Goal: Task Accomplishment & Management: Manage account settings

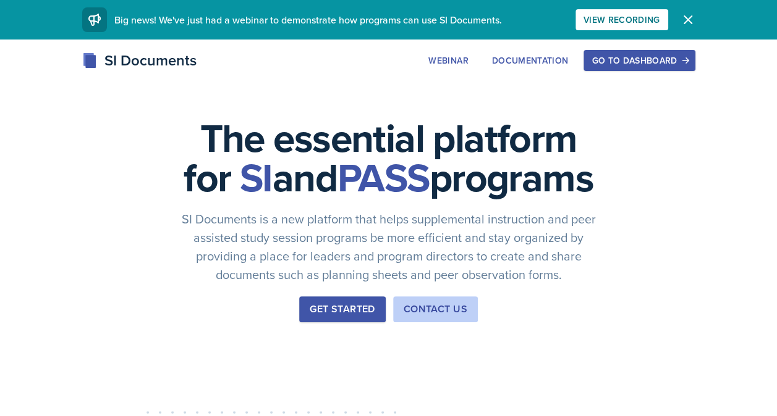
click at [641, 69] on button "Go to Dashboard" at bounding box center [638, 60] width 111 height 21
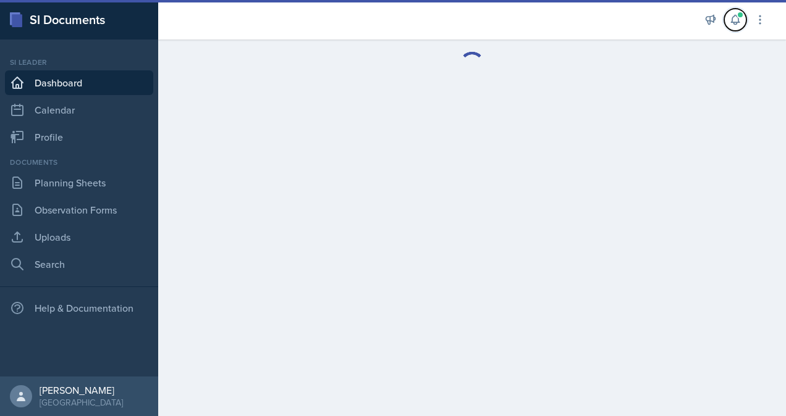
click at [735, 27] on button at bounding box center [735, 20] width 22 height 22
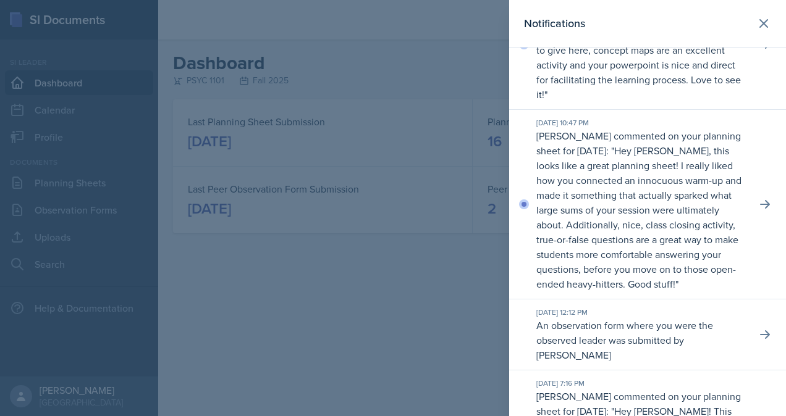
scroll to position [82, 0]
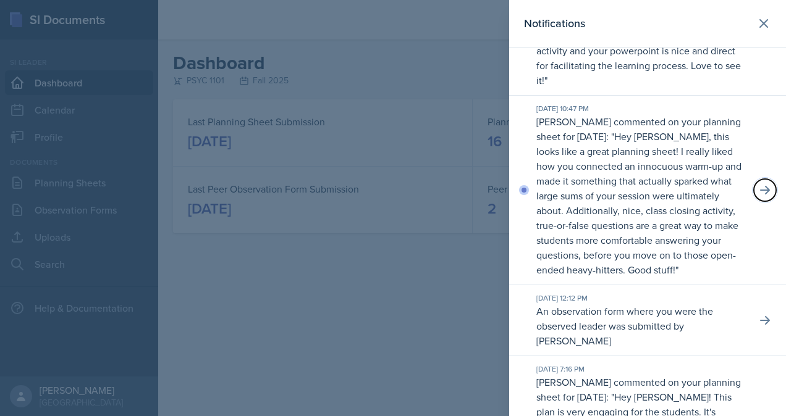
click at [759, 195] on icon at bounding box center [765, 190] width 12 height 12
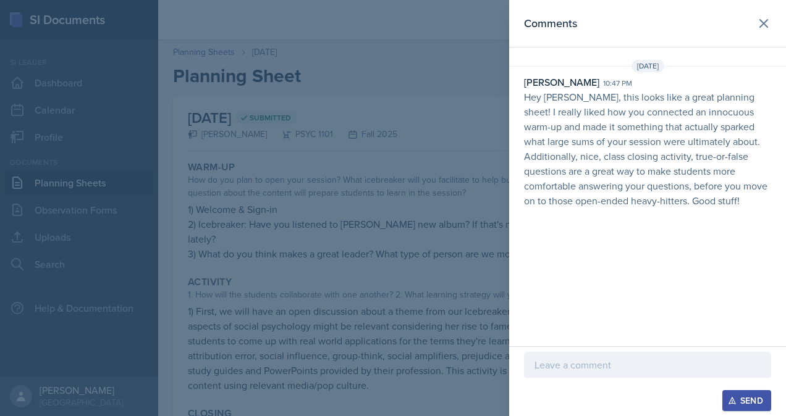
click at [584, 353] on div at bounding box center [647, 365] width 247 height 26
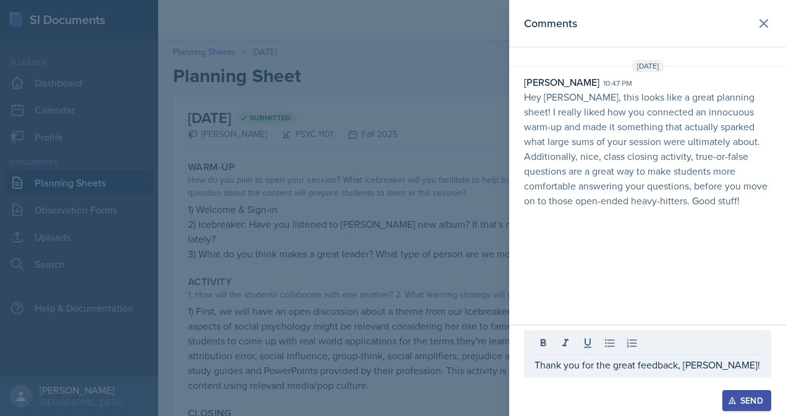
click at [754, 405] on div "Send" at bounding box center [746, 401] width 33 height 10
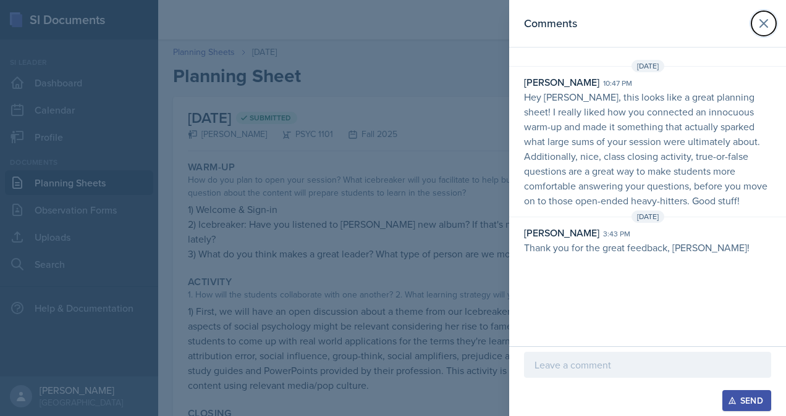
click at [767, 24] on icon at bounding box center [763, 23] width 15 height 15
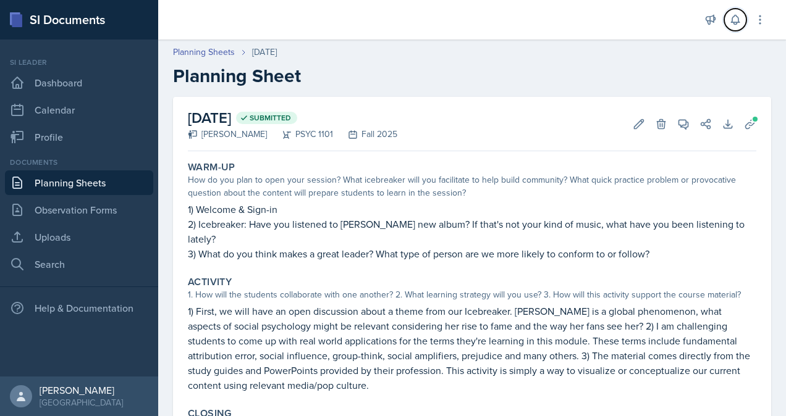
click at [738, 20] on icon at bounding box center [735, 20] width 12 height 12
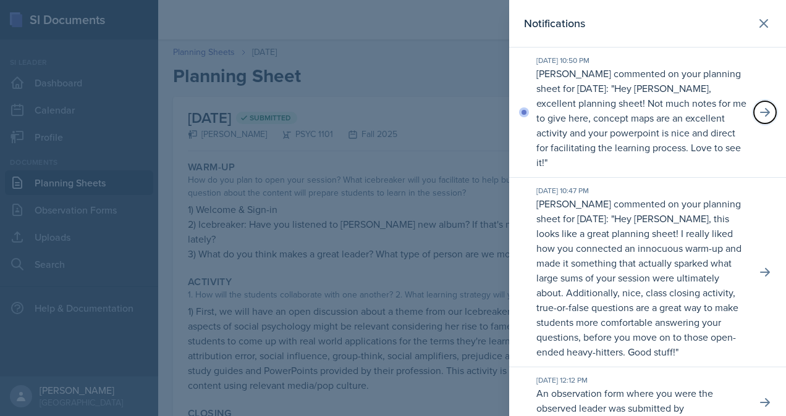
click at [759, 111] on icon at bounding box center [765, 112] width 12 height 12
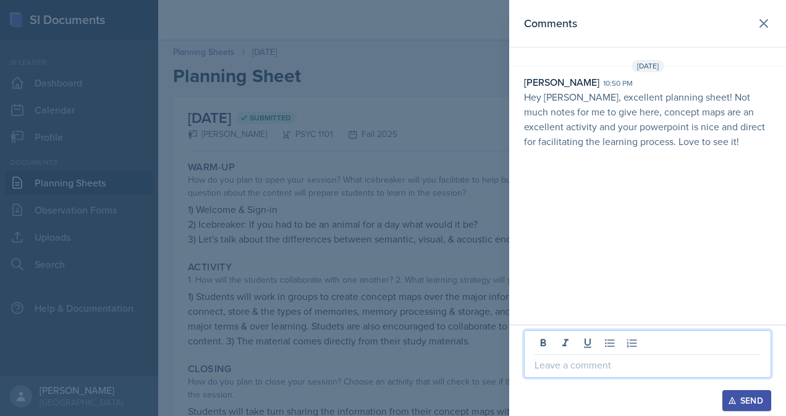
click at [576, 372] on p at bounding box center [647, 365] width 226 height 15
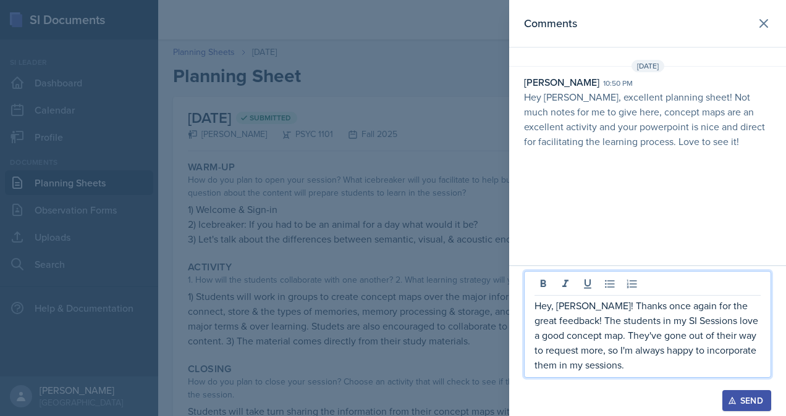
click at [557, 364] on p "Hey, [PERSON_NAME]! Thanks once again for the great feedback! The students in m…" at bounding box center [647, 335] width 226 height 74
click at [635, 365] on p "Hey, [PERSON_NAME]! Thanks once again for the great feedback! The students in m…" at bounding box center [647, 335] width 226 height 74
click at [751, 399] on div "Send" at bounding box center [746, 401] width 33 height 10
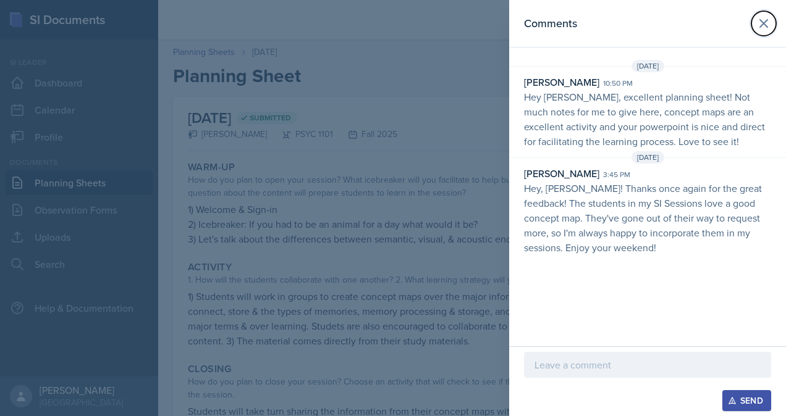
click at [760, 30] on icon at bounding box center [763, 23] width 15 height 15
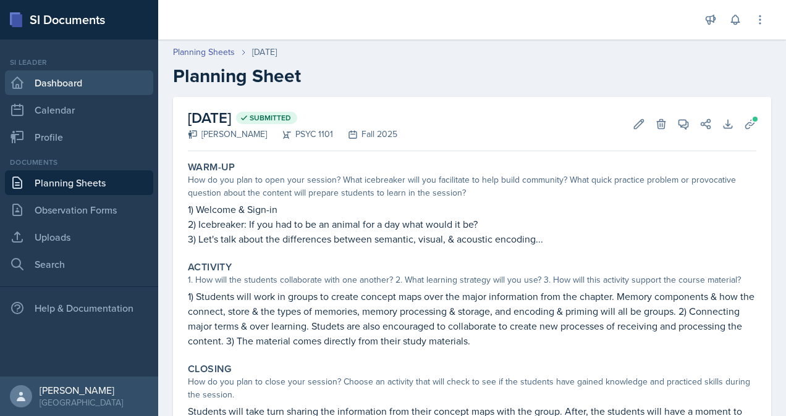
click at [45, 93] on link "Dashboard" at bounding box center [79, 82] width 148 height 25
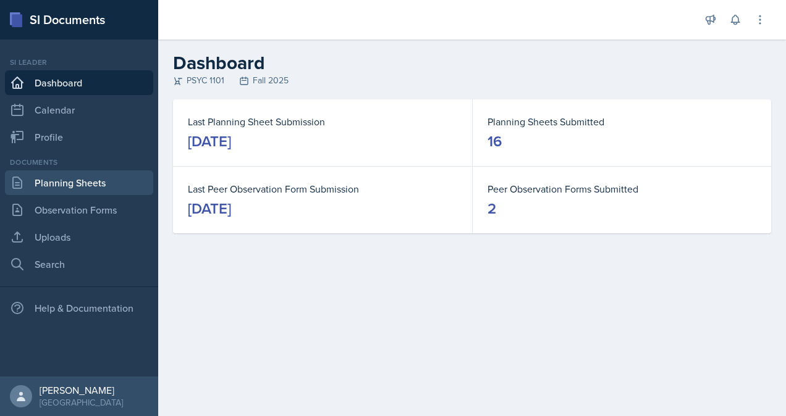
click at [91, 182] on link "Planning Sheets" at bounding box center [79, 183] width 148 height 25
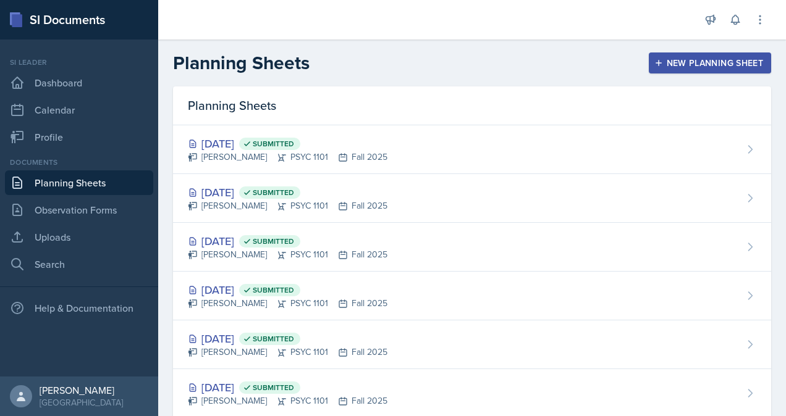
click at [697, 61] on div "New Planning Sheet" at bounding box center [710, 63] width 106 height 10
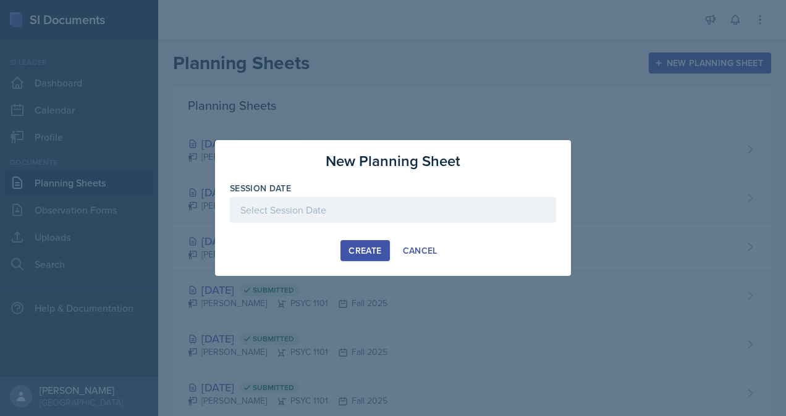
click at [316, 214] on div at bounding box center [393, 210] width 326 height 26
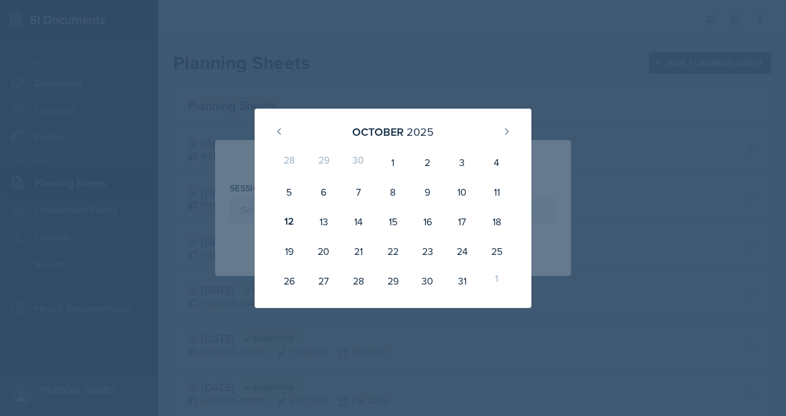
click at [323, 222] on div "13" at bounding box center [323, 222] width 35 height 30
type input "[DATE]"
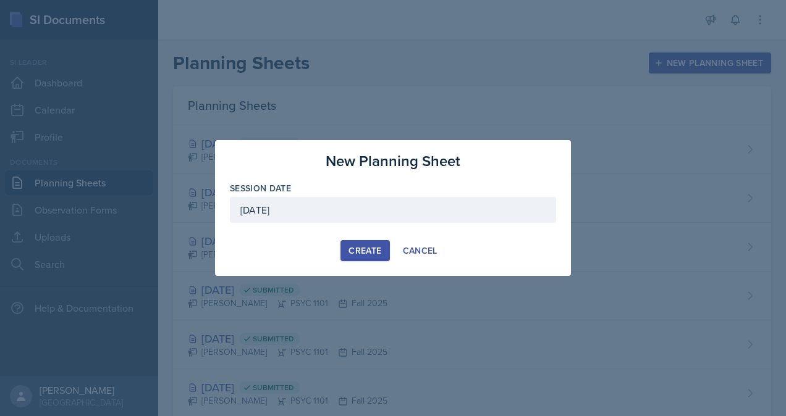
click at [372, 248] on div "Create" at bounding box center [364, 251] width 33 height 10
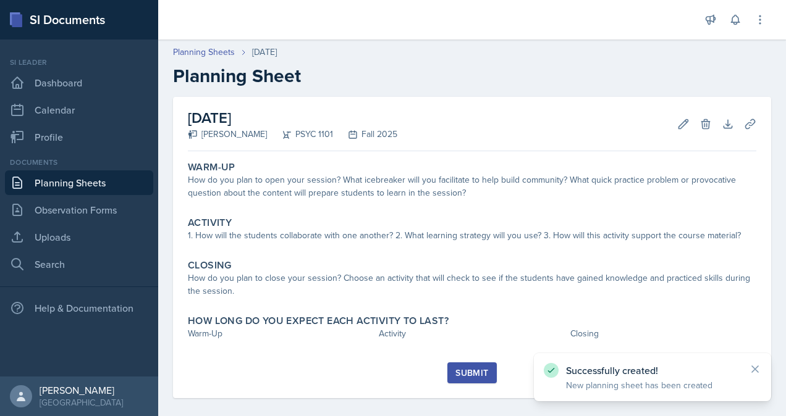
click at [446, 184] on div "How do you plan to open your session? What icebreaker will you facilitate to he…" at bounding box center [472, 187] width 568 height 26
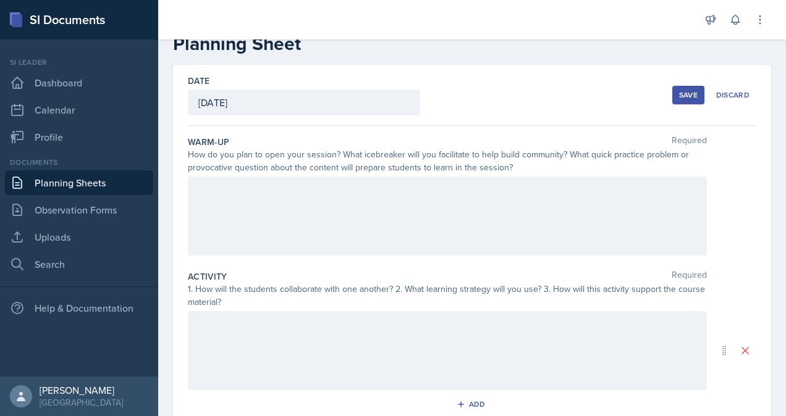
scroll to position [32, 0]
click at [495, 199] on div at bounding box center [447, 216] width 519 height 79
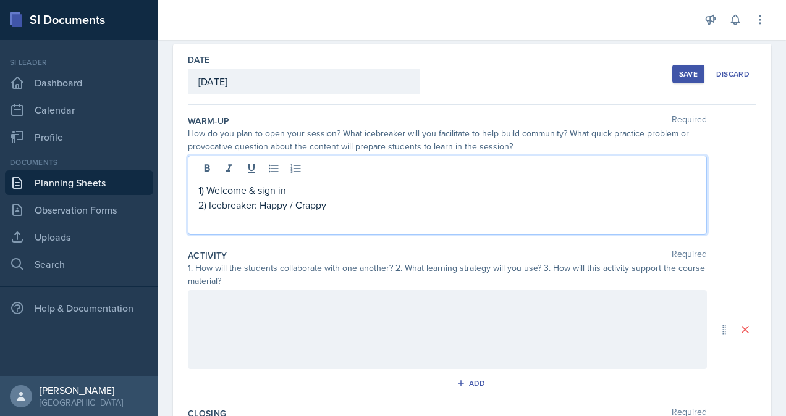
click at [261, 199] on p "2) Icebreaker: Happy / Crappy" at bounding box center [447, 205] width 498 height 15
click at [333, 204] on p "2) Icebreaker: "Happy / Crappy" at bounding box center [447, 205] width 498 height 15
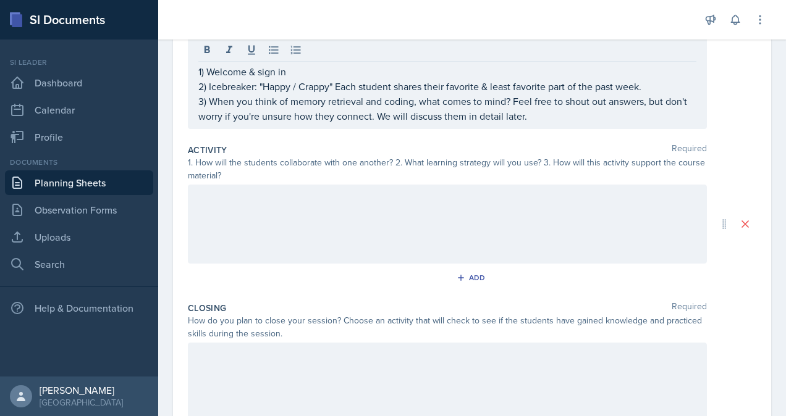
click at [472, 216] on div at bounding box center [447, 224] width 519 height 79
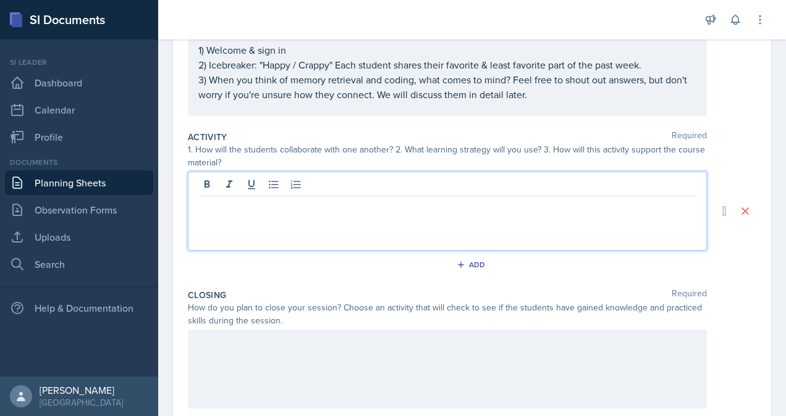
scroll to position [172, 0]
click at [358, 208] on p at bounding box center [447, 206] width 498 height 15
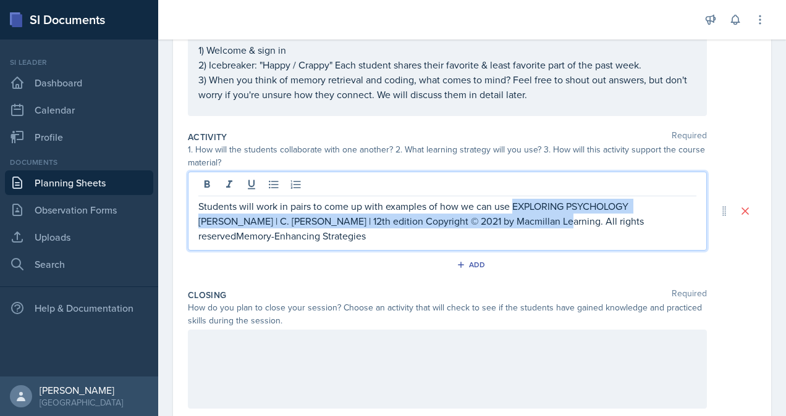
drag, startPoint x: 532, startPoint y: 225, endPoint x: 513, endPoint y: 204, distance: 28.4
click at [513, 204] on p "Students will work in pairs to come up with examples of how we can use EXPLORIN…" at bounding box center [447, 221] width 498 height 44
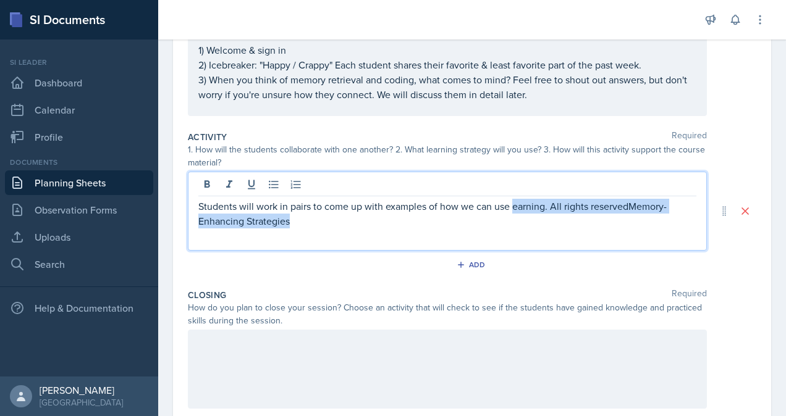
drag, startPoint x: 502, startPoint y: 219, endPoint x: 514, endPoint y: 200, distance: 23.0
click at [514, 200] on p "Students will work in pairs to come up with examples of how we can use earning.…" at bounding box center [447, 214] width 498 height 30
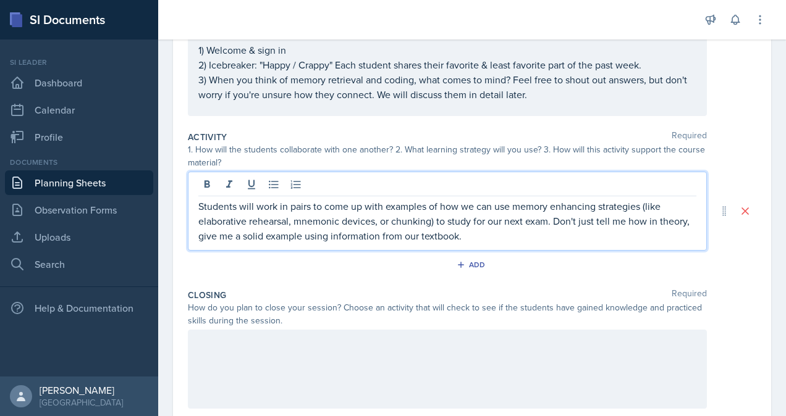
drag, startPoint x: 500, startPoint y: 234, endPoint x: 362, endPoint y: 230, distance: 138.4
click at [362, 230] on p "Students will work in pairs to come up with examples of how we can use memory e…" at bounding box center [447, 221] width 498 height 44
click at [198, 204] on p "Students will work in pairs to come up with examples of how we can use memory e…" at bounding box center [447, 221] width 498 height 44
click at [452, 232] on p "1) Students will work in pairs to come up with examples of how we can use memor…" at bounding box center [447, 221] width 498 height 44
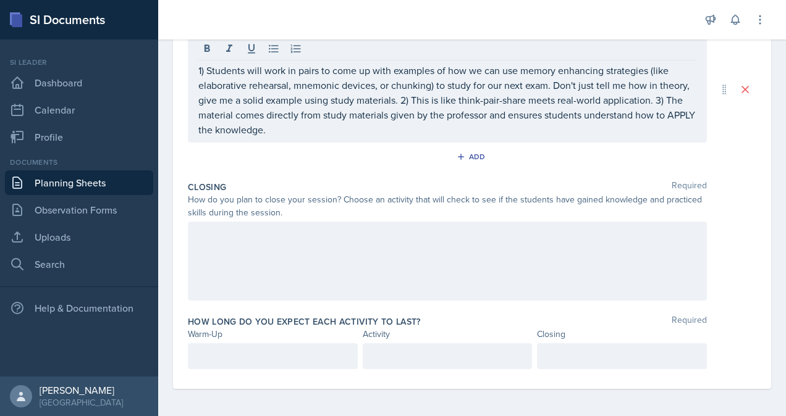
click at [447, 255] on div at bounding box center [447, 261] width 519 height 79
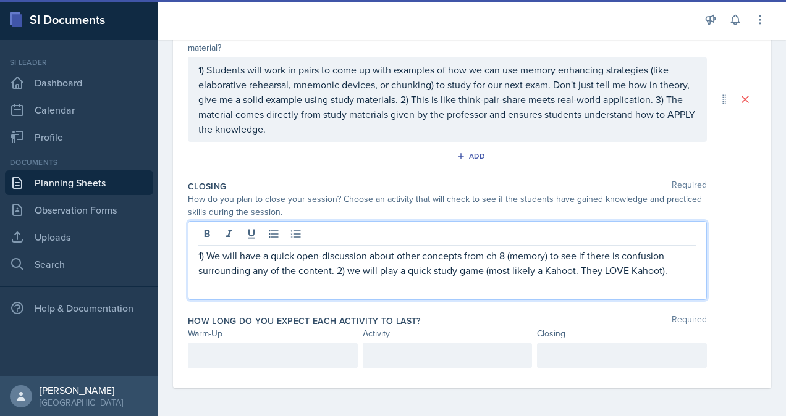
click at [354, 267] on p "1) We will have a quick open-discussion about other concepts from ch 8 (memory)…" at bounding box center [447, 263] width 498 height 30
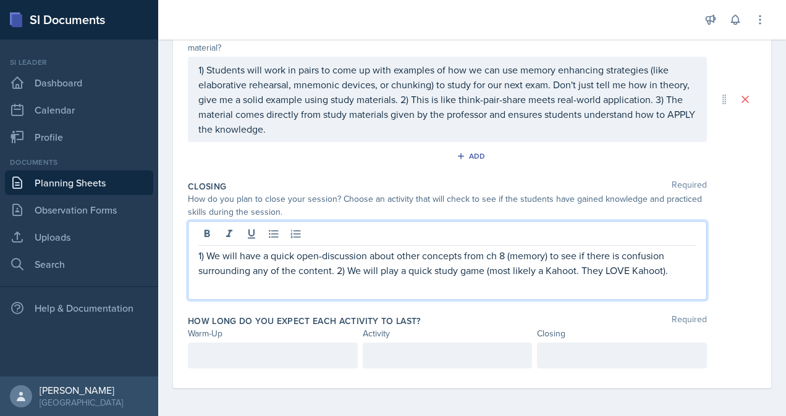
click at [663, 269] on p "1) We will have a quick open-discussion about other concepts from ch 8 (memory)…" at bounding box center [447, 263] width 498 height 30
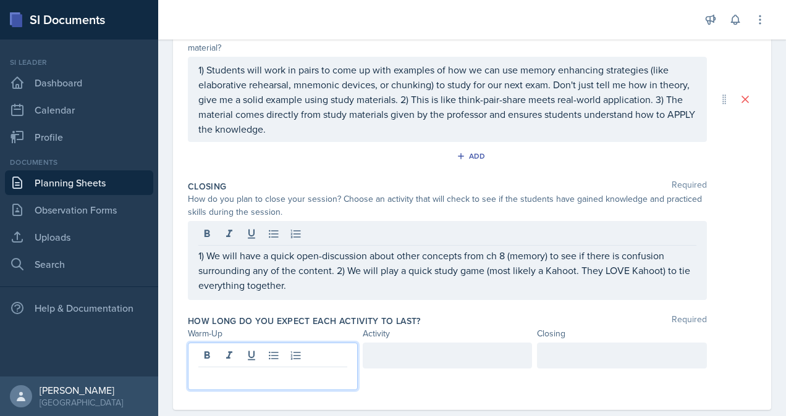
click at [251, 370] on p at bounding box center [272, 377] width 149 height 15
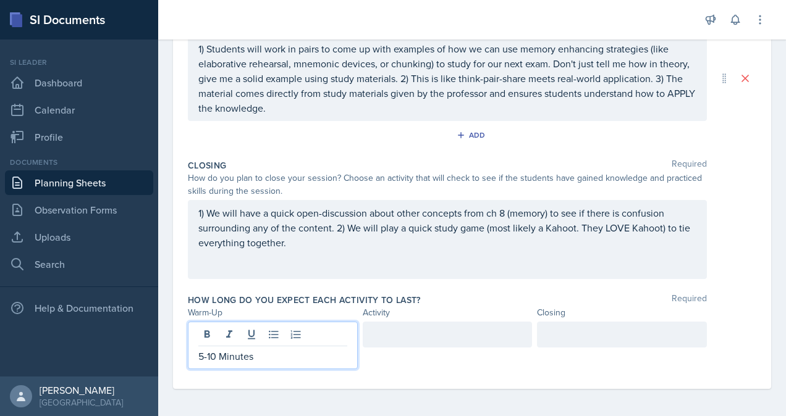
click at [429, 331] on div at bounding box center [448, 335] width 170 height 26
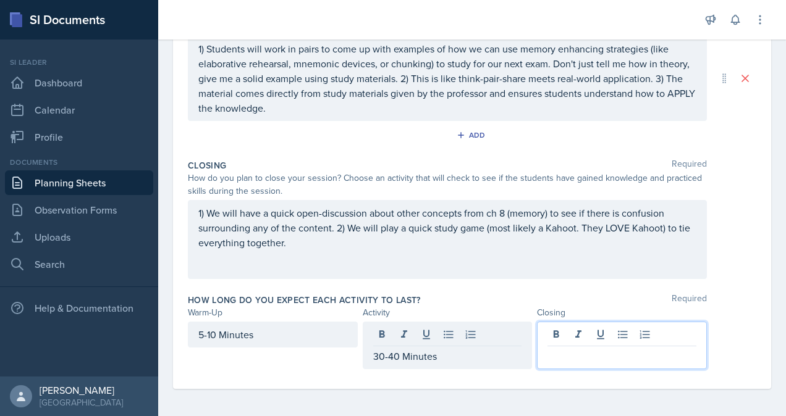
click at [583, 339] on div at bounding box center [622, 346] width 170 height 48
click at [397, 329] on div "30-40 Minutes" at bounding box center [448, 335] width 170 height 26
click at [596, 334] on div at bounding box center [622, 346] width 170 height 48
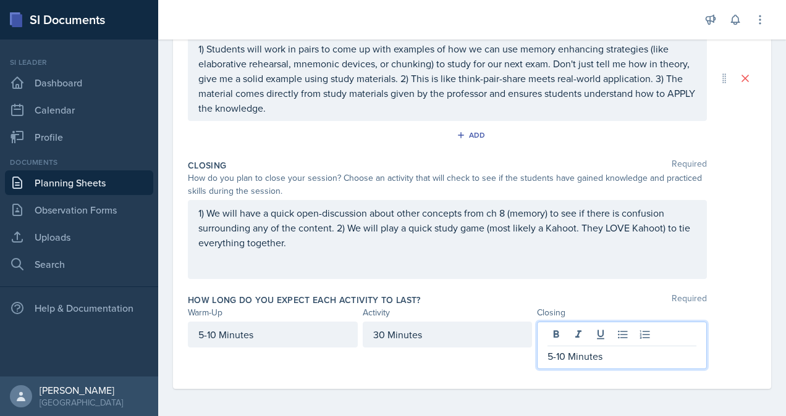
click at [381, 331] on div "30 Minutes" at bounding box center [448, 335] width 170 height 26
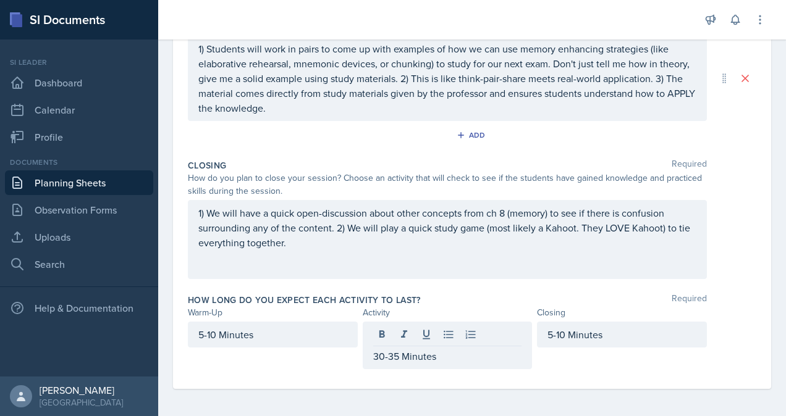
click at [641, 365] on div "5-10 Minutes" at bounding box center [622, 346] width 170 height 48
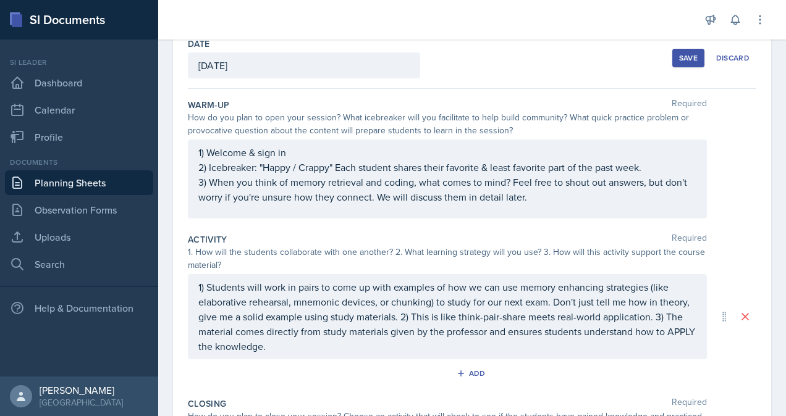
scroll to position [90, 0]
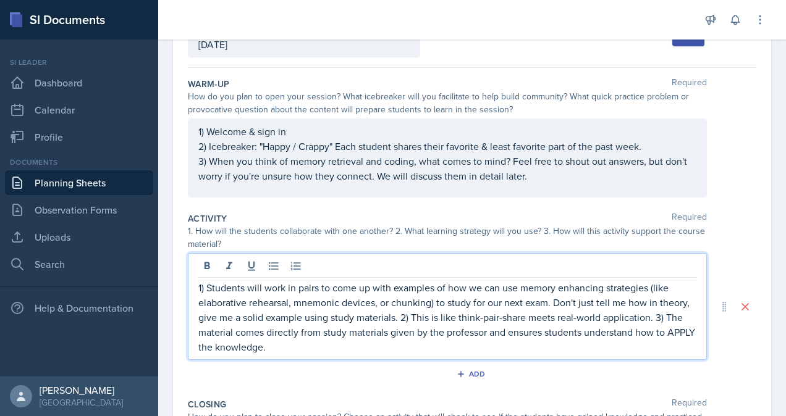
click at [427, 315] on p "1) Students will work in pairs to come up with examples of how we can use memor…" at bounding box center [447, 317] width 498 height 74
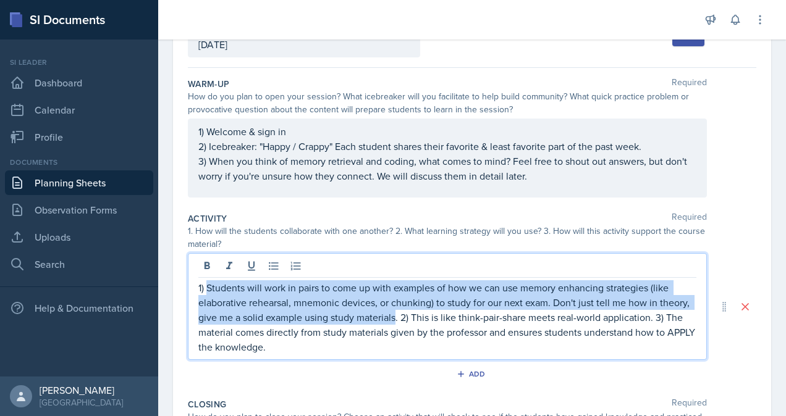
drag, startPoint x: 428, startPoint y: 315, endPoint x: 206, endPoint y: 290, distance: 223.2
click at [206, 290] on p "1) Students will work in pairs to come up with examples of how we can use memor…" at bounding box center [447, 317] width 498 height 74
copy p "Students will work in pairs to come up with examples of how we can use memory e…"
click at [403, 310] on p "1) Students will work in pairs to come up with examples of how we can use memor…" at bounding box center [447, 317] width 498 height 74
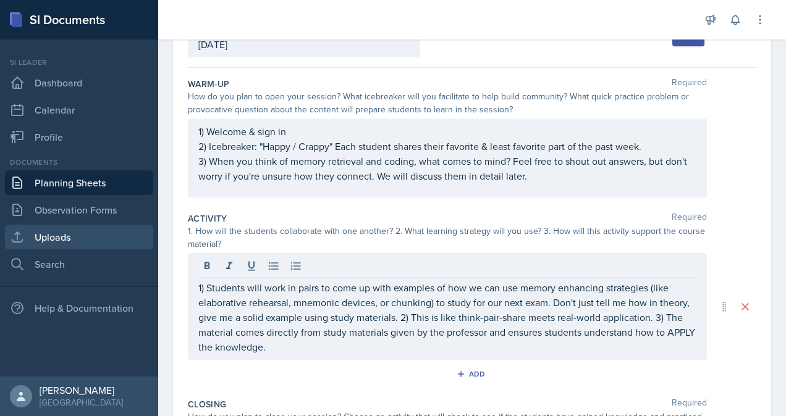
click at [74, 242] on link "Uploads" at bounding box center [79, 237] width 148 height 25
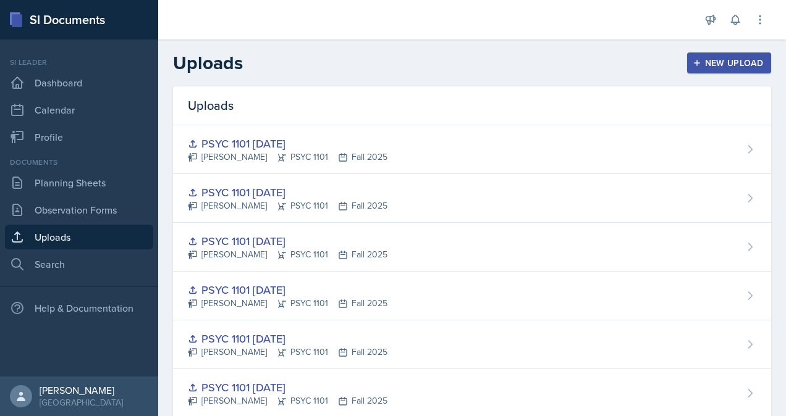
click at [719, 62] on div "New Upload" at bounding box center [729, 63] width 69 height 10
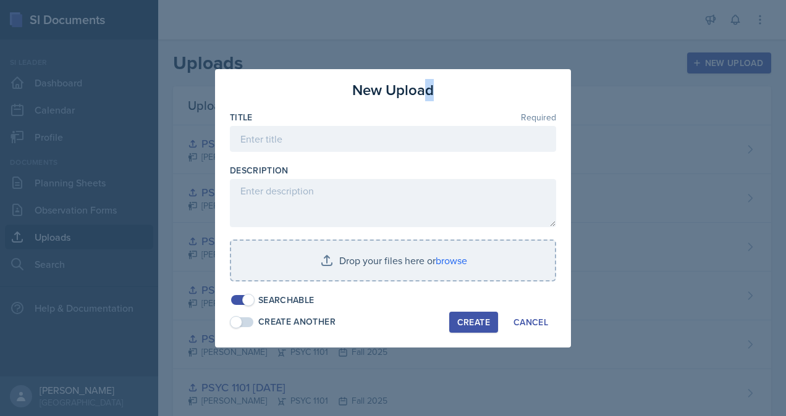
drag, startPoint x: 432, startPoint y: 77, endPoint x: 421, endPoint y: 91, distance: 18.5
click at [421, 91] on div "New Upload Title Required Description Drop your files here or browse Searchable…" at bounding box center [393, 208] width 356 height 279
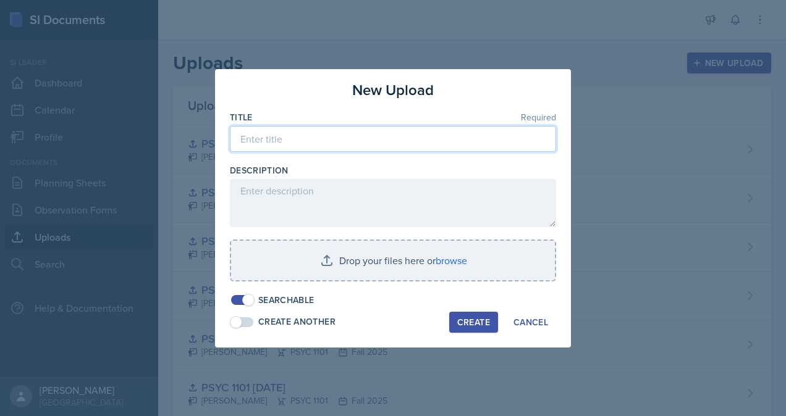
drag, startPoint x: 421, startPoint y: 91, endPoint x: 392, endPoint y: 147, distance: 63.0
click at [392, 147] on input at bounding box center [393, 139] width 326 height 26
type input "1"
type input "PSYC 1101 [DATE]"
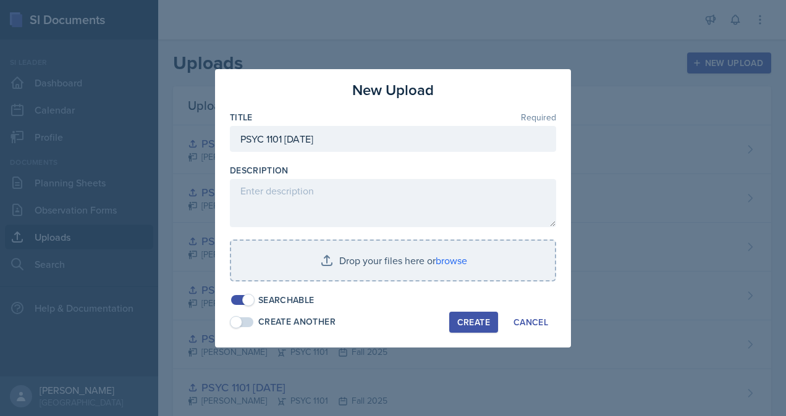
click at [459, 263] on input "file" at bounding box center [393, 261] width 324 height 40
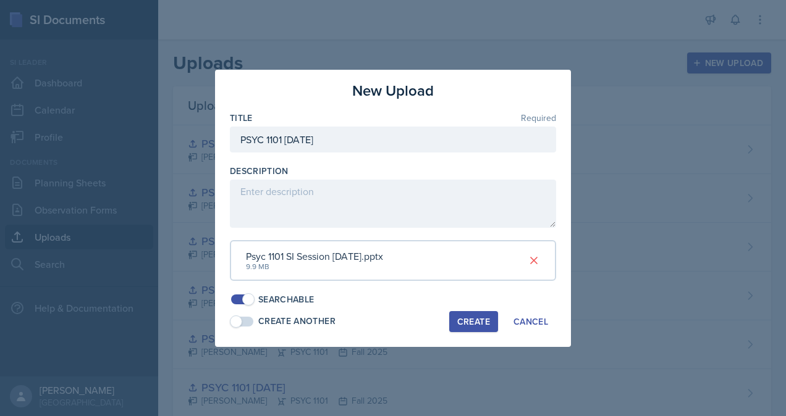
click at [462, 322] on div "Create" at bounding box center [473, 322] width 33 height 10
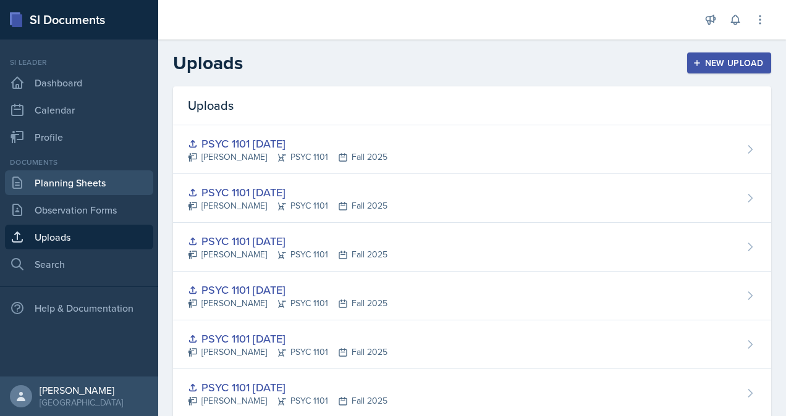
click at [106, 183] on link "Planning Sheets" at bounding box center [79, 183] width 148 height 25
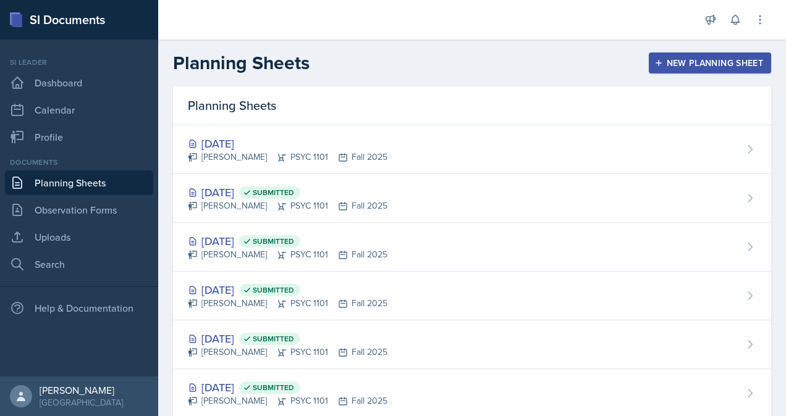
click at [421, 153] on div "[DATE] [PERSON_NAME] PSYC 1101 Fall 2025" at bounding box center [472, 149] width 598 height 49
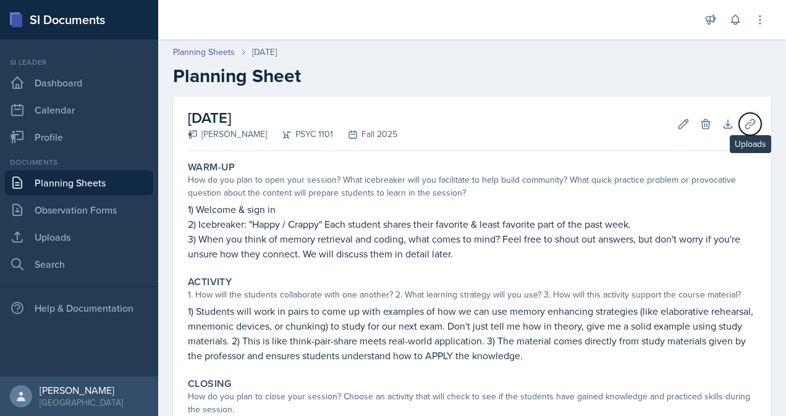
click at [744, 123] on icon at bounding box center [750, 124] width 12 height 12
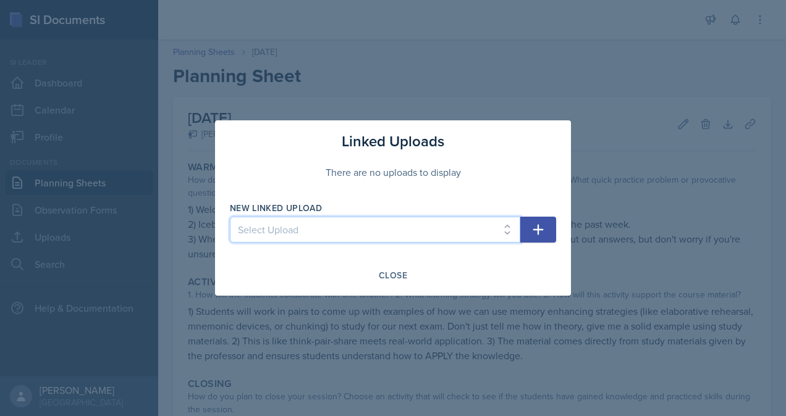
click at [487, 224] on select "Select Upload [PERSON_NAME] PSYC 1101 [DATE] PSYC [PHONE_NUMBER][DATE] PSYC 110…" at bounding box center [375, 230] width 290 height 26
select select "5f8ba8cf-8a94-4ab6-b7e3-d0de8f38b7c0"
click at [230, 217] on select "Select Upload [PERSON_NAME] PSYC 1101 [DATE] PSYC [PHONE_NUMBER][DATE] PSYC 110…" at bounding box center [375, 230] width 290 height 26
click at [537, 225] on icon "button" at bounding box center [538, 229] width 15 height 15
select select
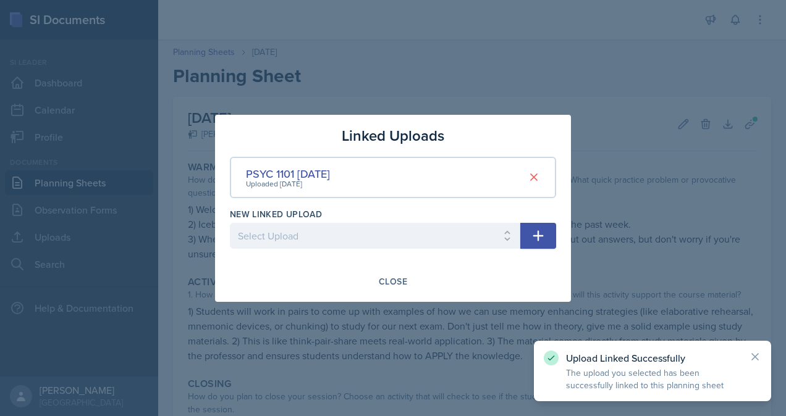
click at [399, 282] on div "Close" at bounding box center [393, 282] width 28 height 10
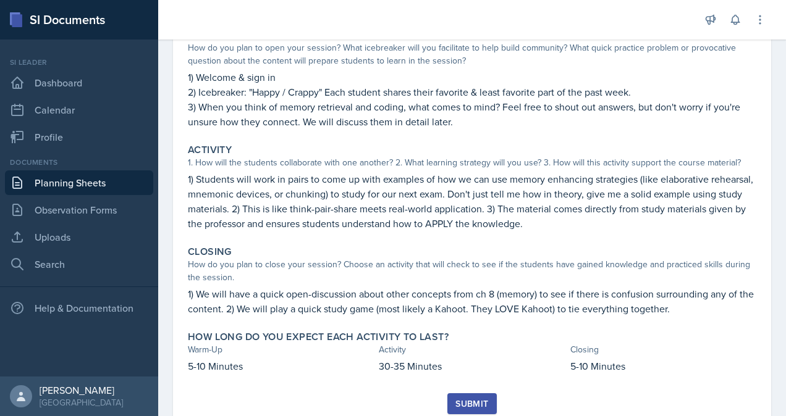
scroll to position [174, 0]
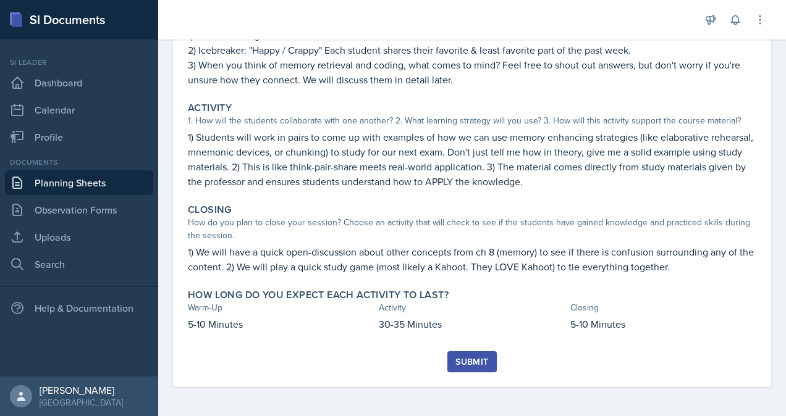
click at [474, 367] on div "Submit" at bounding box center [471, 362] width 33 height 10
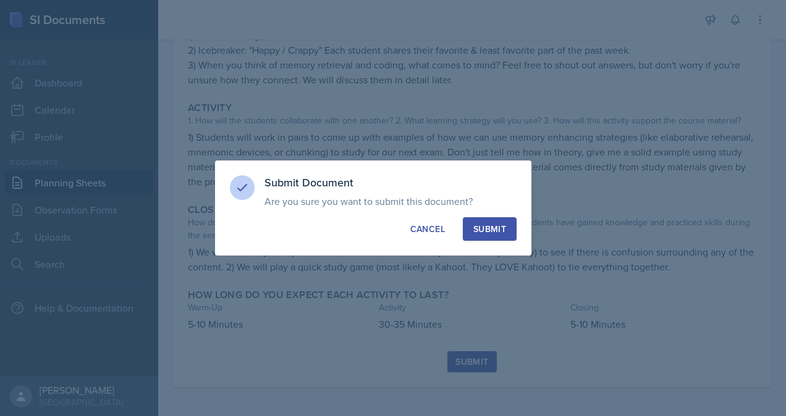
click at [502, 228] on div "Submit" at bounding box center [489, 229] width 33 height 12
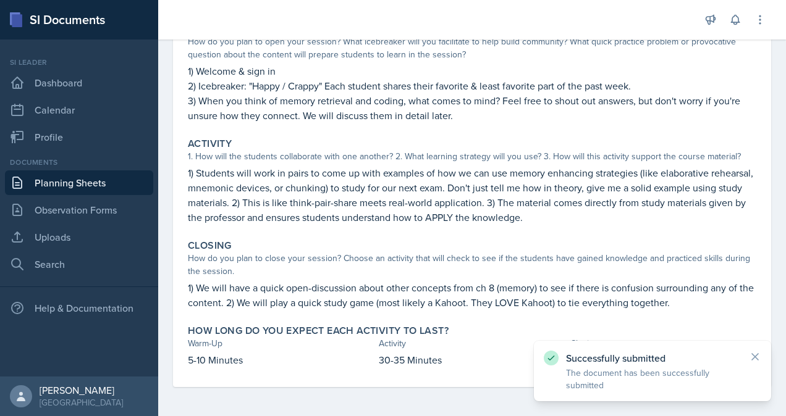
scroll to position [0, 0]
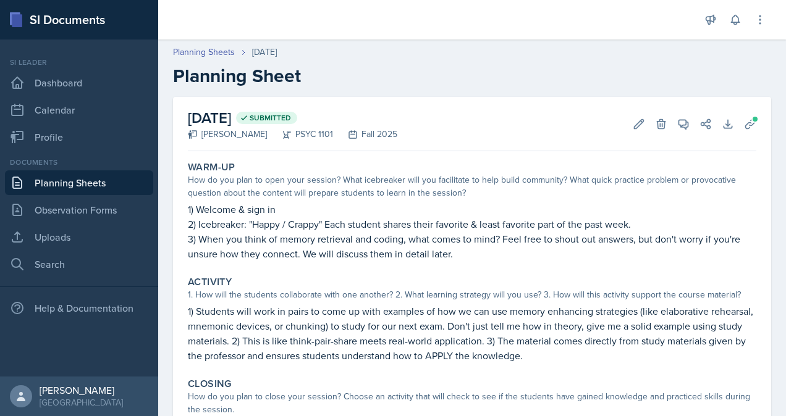
click at [77, 184] on link "Planning Sheets" at bounding box center [79, 183] width 148 height 25
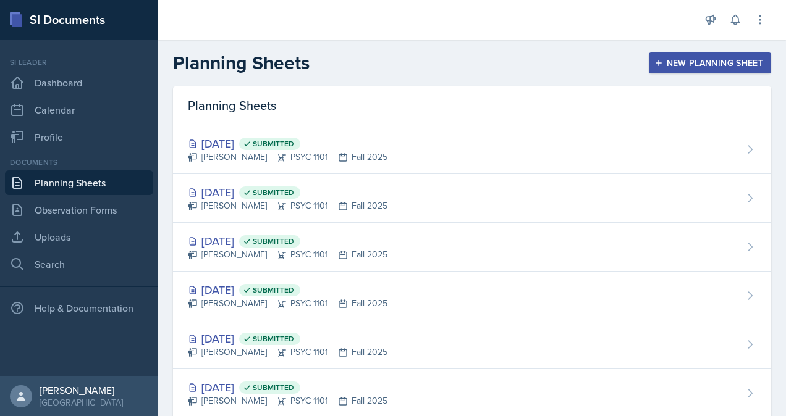
click at [683, 68] on div "New Planning Sheet" at bounding box center [710, 63] width 106 height 10
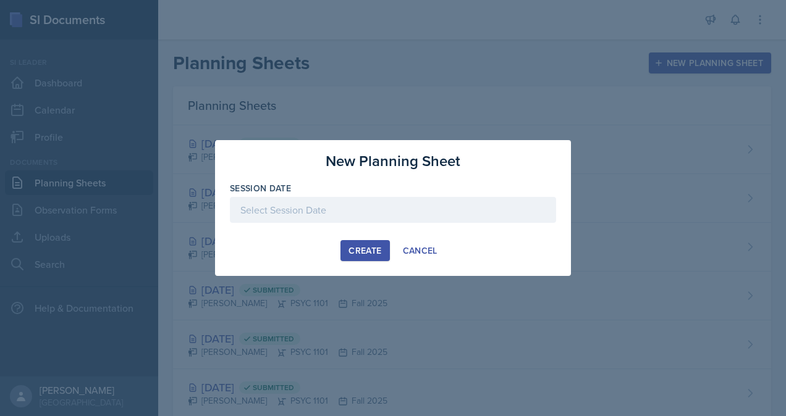
click at [358, 210] on div at bounding box center [393, 210] width 326 height 26
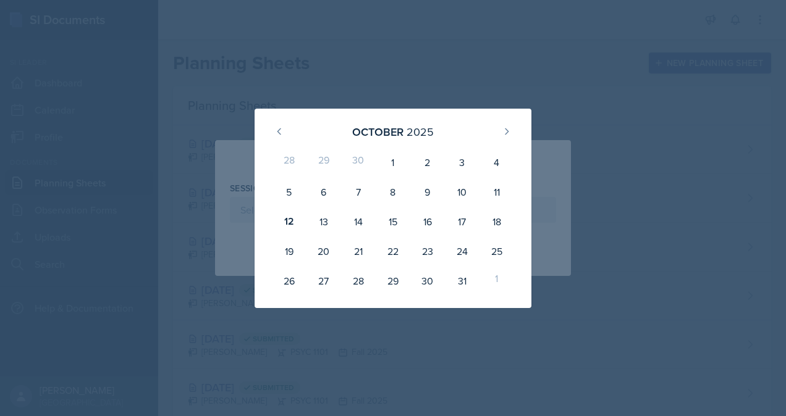
click at [429, 217] on div "16" at bounding box center [427, 222] width 35 height 30
type input "[DATE]"
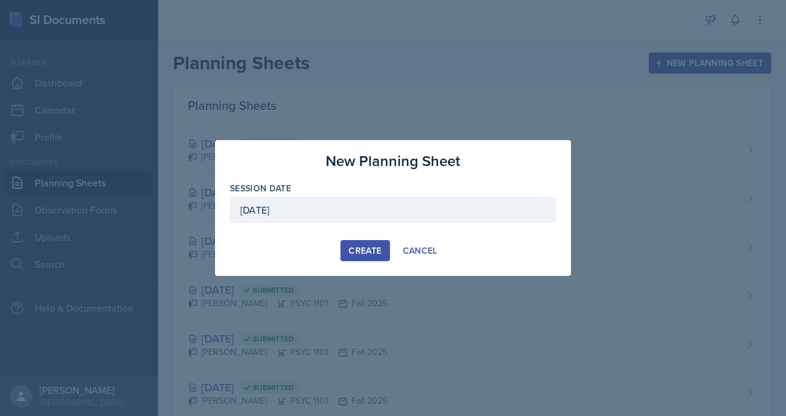
click at [352, 253] on div "Create" at bounding box center [364, 251] width 33 height 10
